Goal: Check status

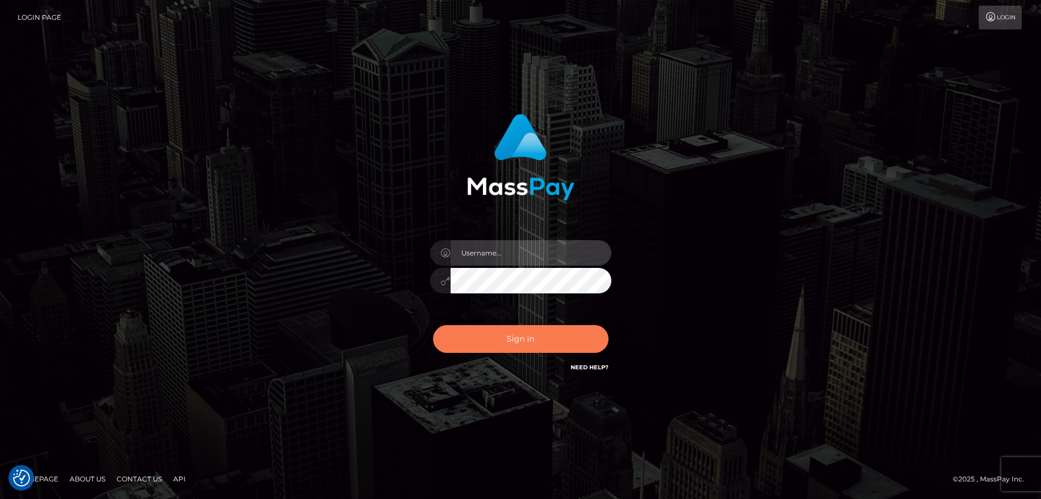
type input "balsaberisic"
click at [505, 350] on button "Sign in" at bounding box center [520, 339] width 175 height 28
type input "balsaberisic"
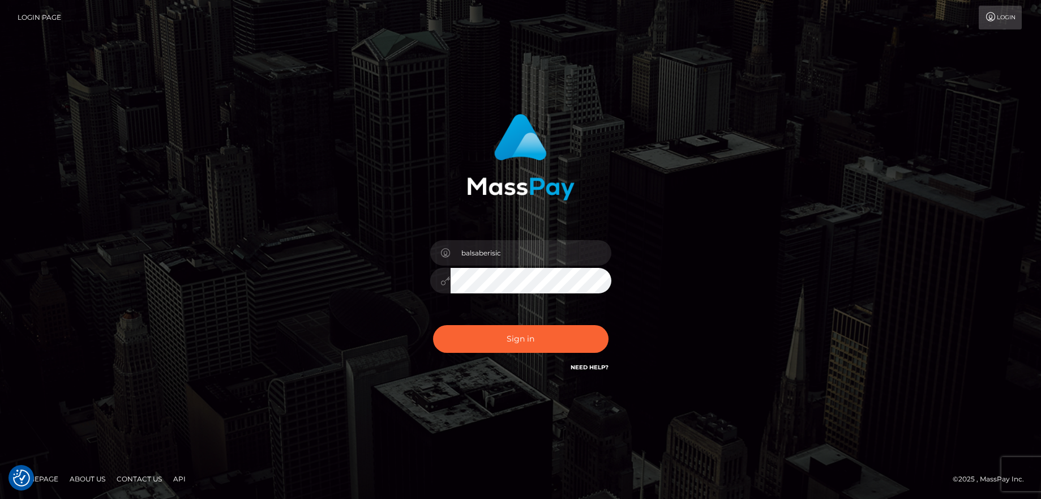
click at [480, 320] on div "Sign in Need Help?" at bounding box center [521, 343] width 198 height 50
click at [480, 328] on button "Sign in" at bounding box center [520, 339] width 175 height 28
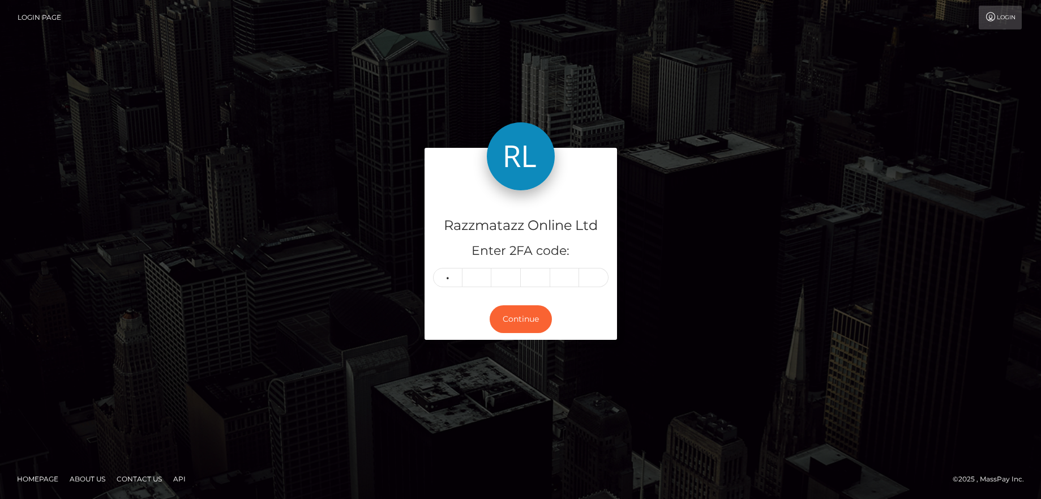
type input "2"
type input "9"
type input "1"
type input "0"
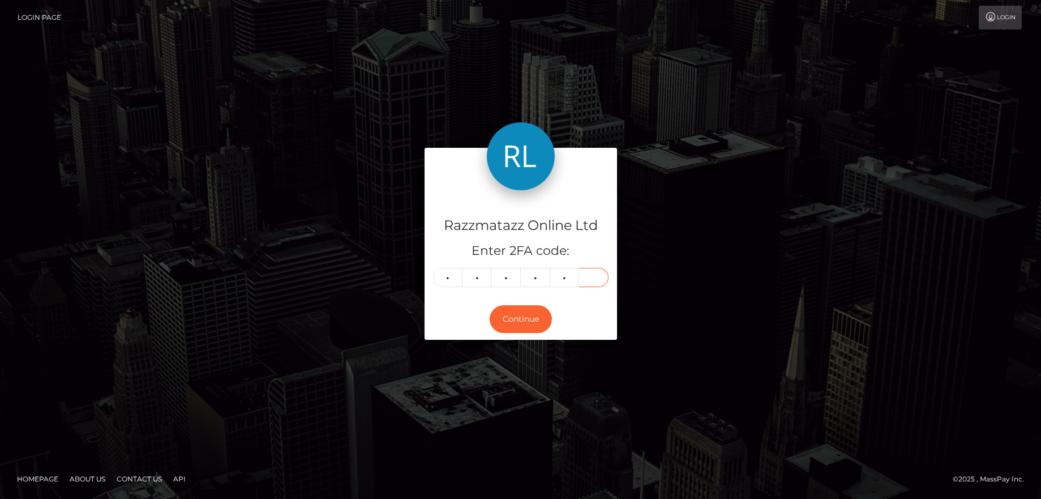
type input "7"
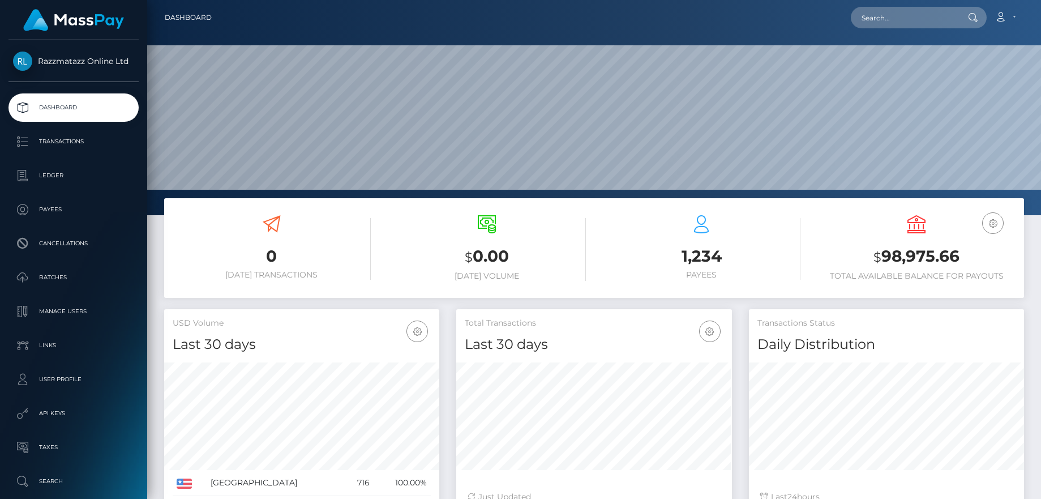
scroll to position [201, 276]
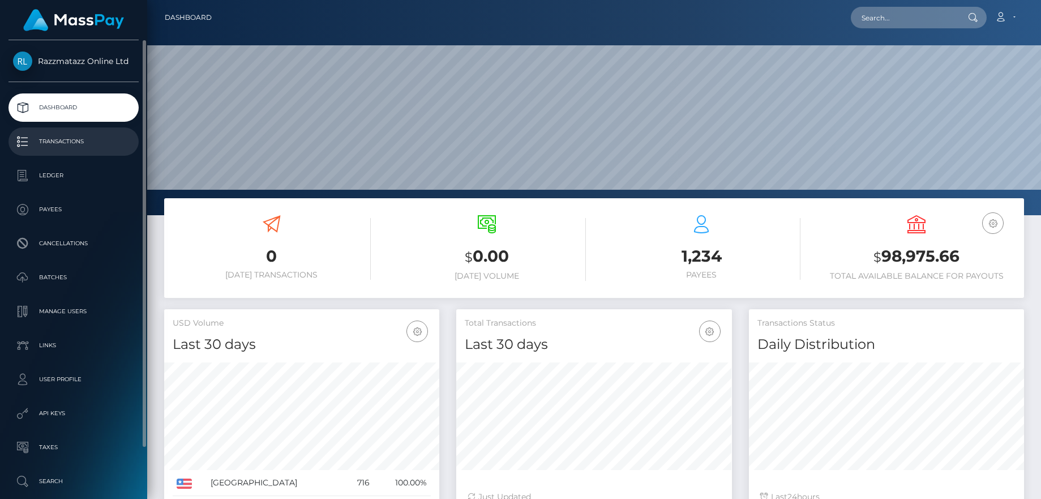
click at [67, 140] on p "Transactions" at bounding box center [73, 141] width 121 height 17
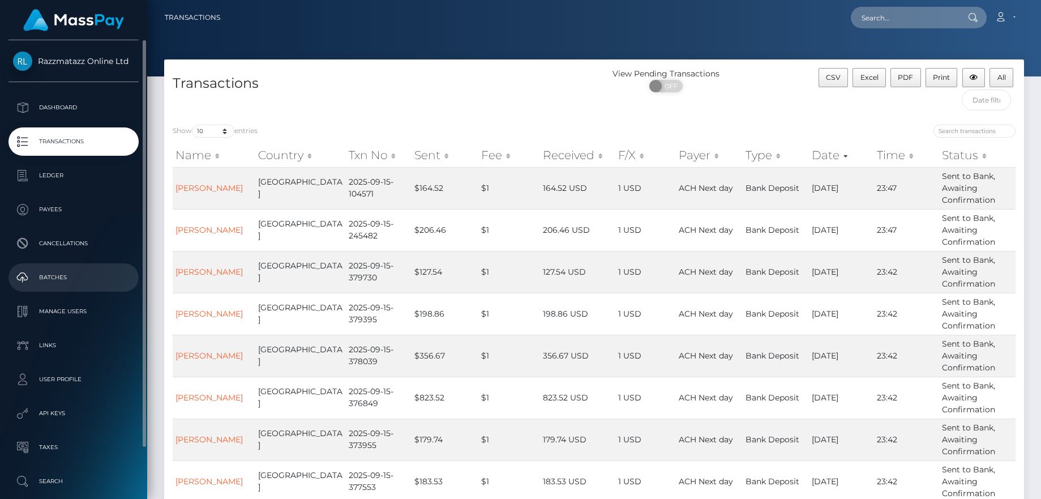
click at [80, 277] on p "Batches" at bounding box center [73, 277] width 121 height 17
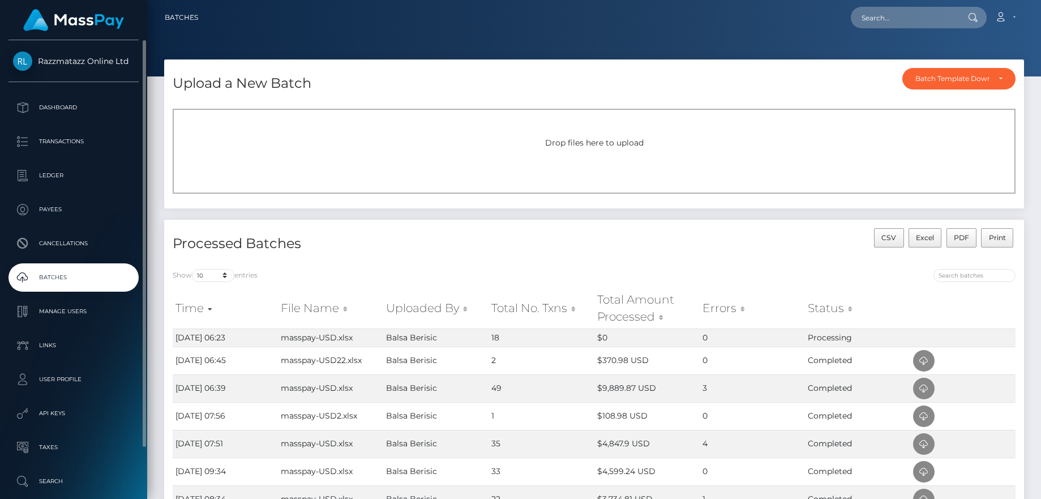
click at [94, 261] on ul "Dashboard Transactions Ledger Payees Cancellations Batches Links" at bounding box center [73, 294] width 147 height 402
click at [104, 273] on p "Batches" at bounding box center [73, 277] width 121 height 17
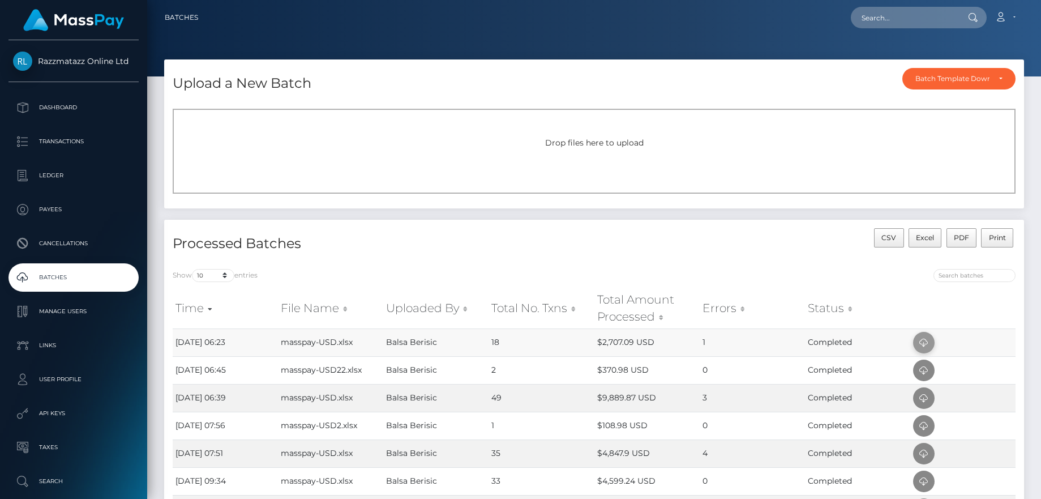
click at [929, 344] on icon at bounding box center [924, 343] width 14 height 14
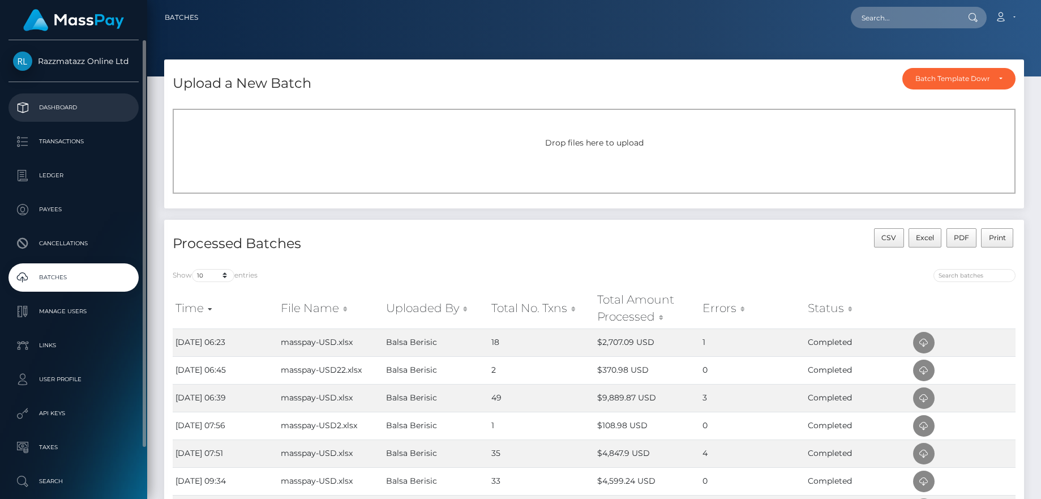
click at [89, 115] on p "Dashboard" at bounding box center [73, 107] width 121 height 17
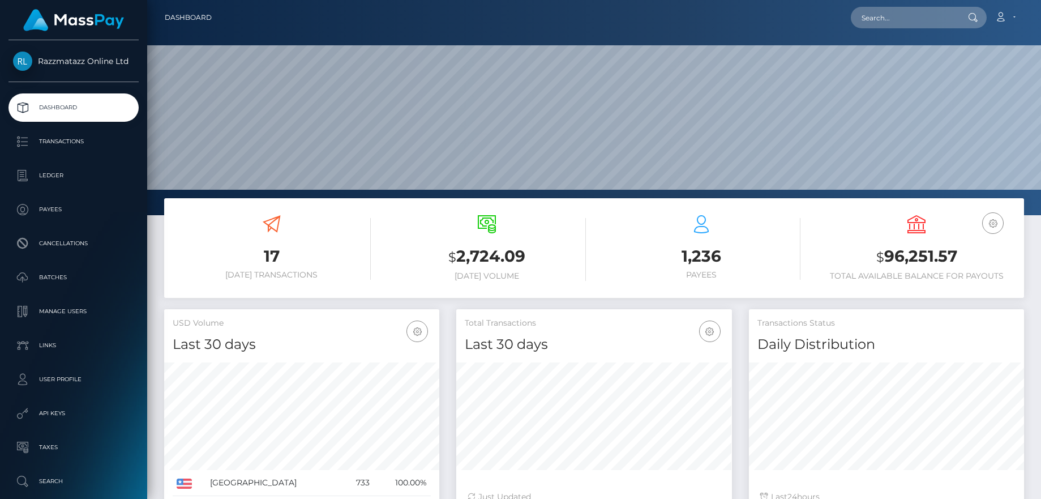
scroll to position [201, 276]
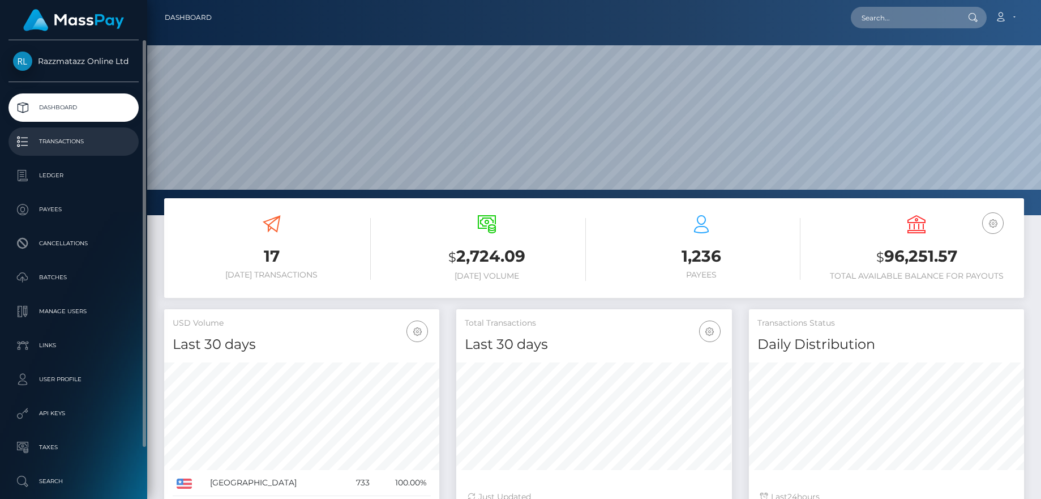
click at [96, 149] on p "Transactions" at bounding box center [73, 141] width 121 height 17
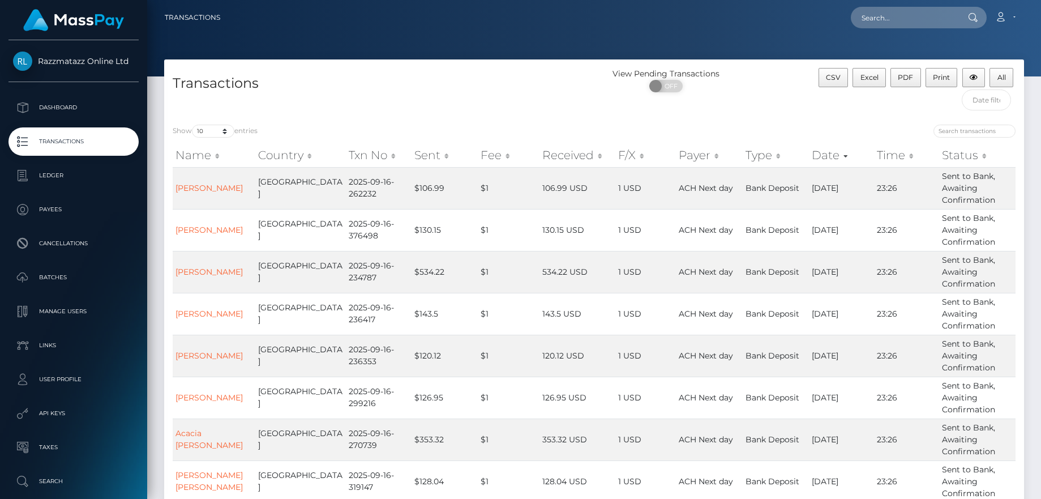
scroll to position [202, 0]
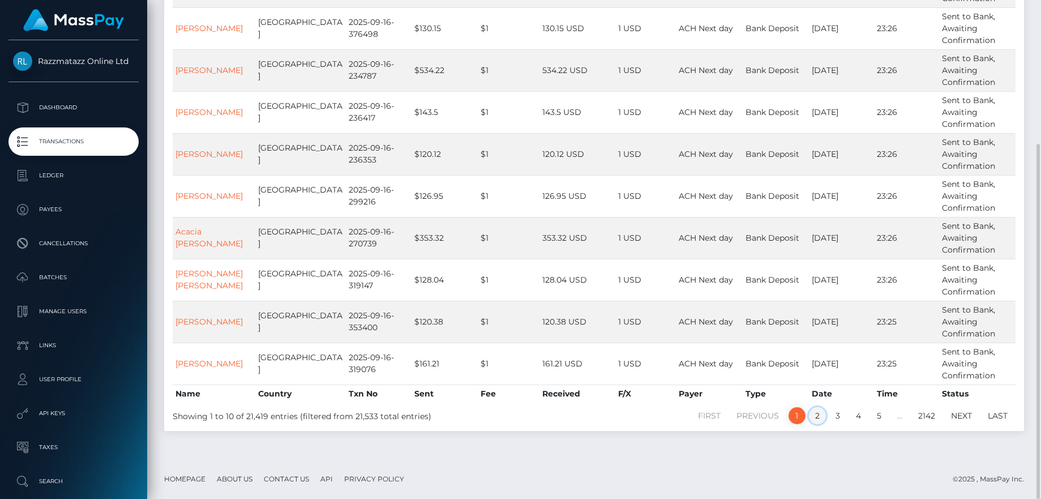
click at [810, 420] on link "2" at bounding box center [817, 415] width 17 height 17
click at [798, 422] on link "1" at bounding box center [797, 415] width 17 height 17
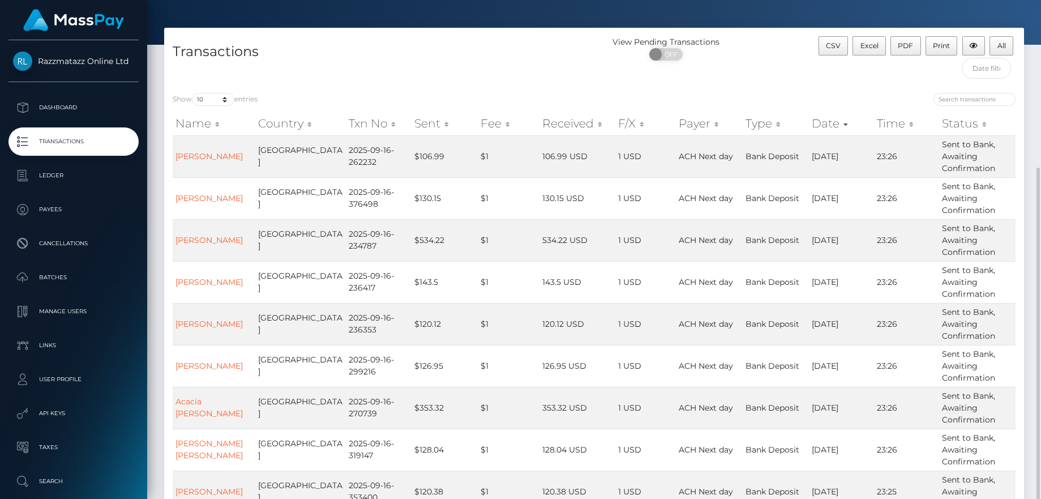
scroll to position [117, 0]
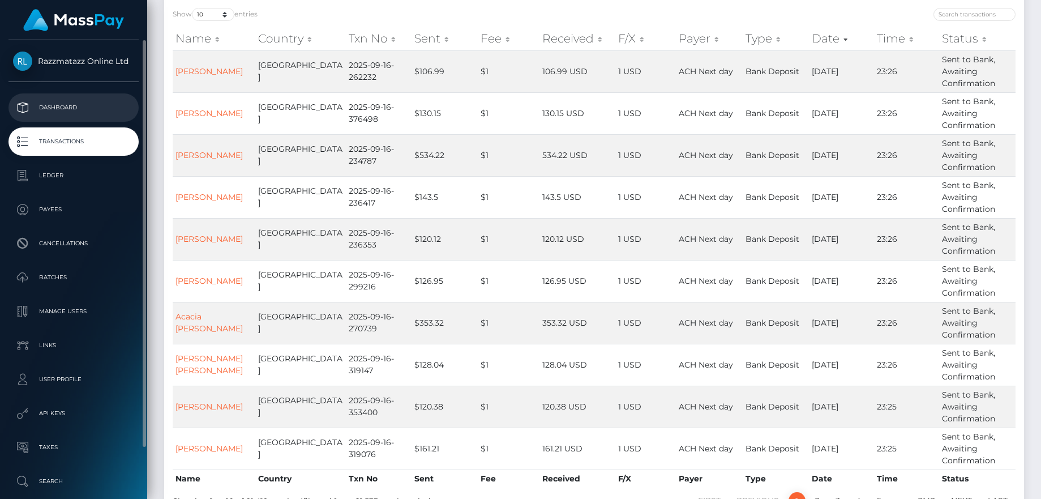
click at [68, 98] on link "Dashboard" at bounding box center [73, 107] width 130 height 28
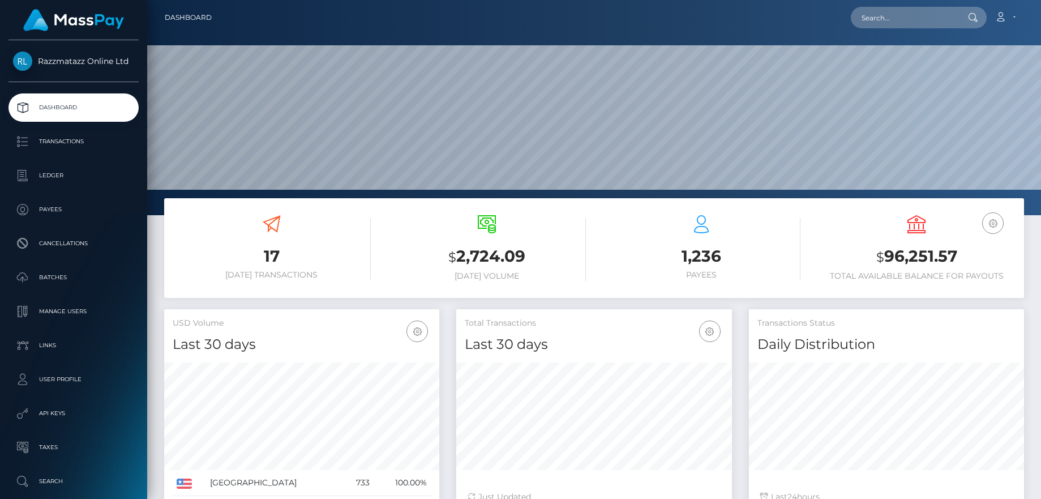
scroll to position [201, 276]
